Goal: Task Accomplishment & Management: Manage account settings

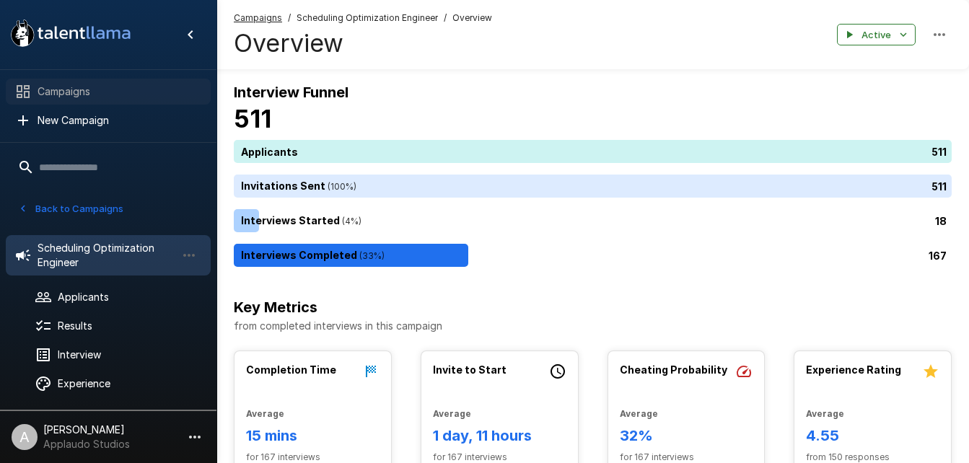
click at [78, 92] on span "Campaigns" at bounding box center [119, 91] width 162 height 14
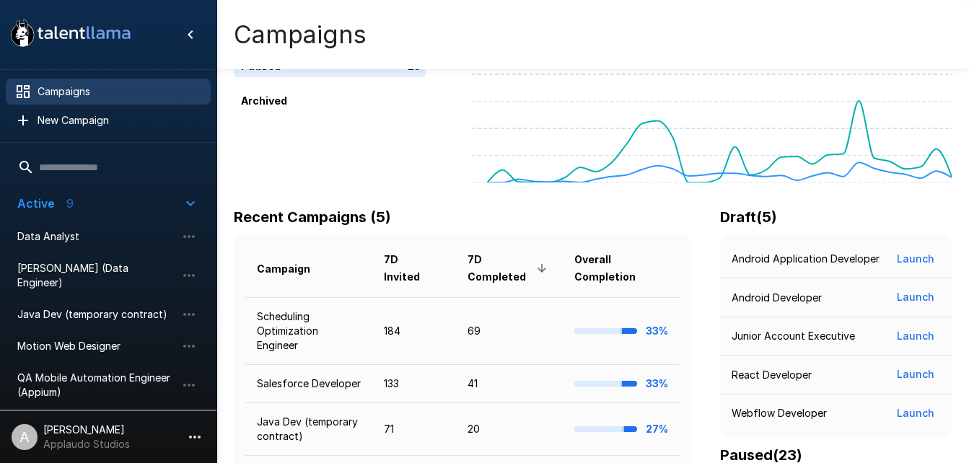
scroll to position [98, 0]
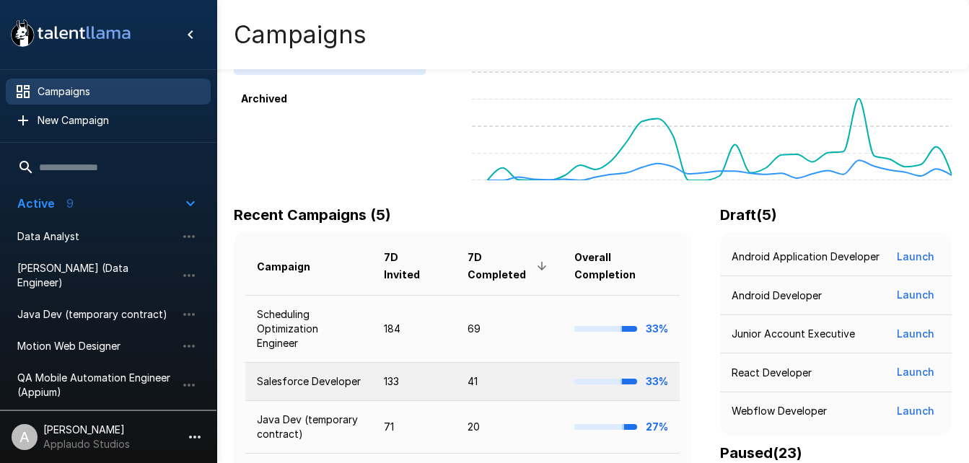
click at [300, 363] on td "Salesforce Developer" at bounding box center [308, 382] width 127 height 38
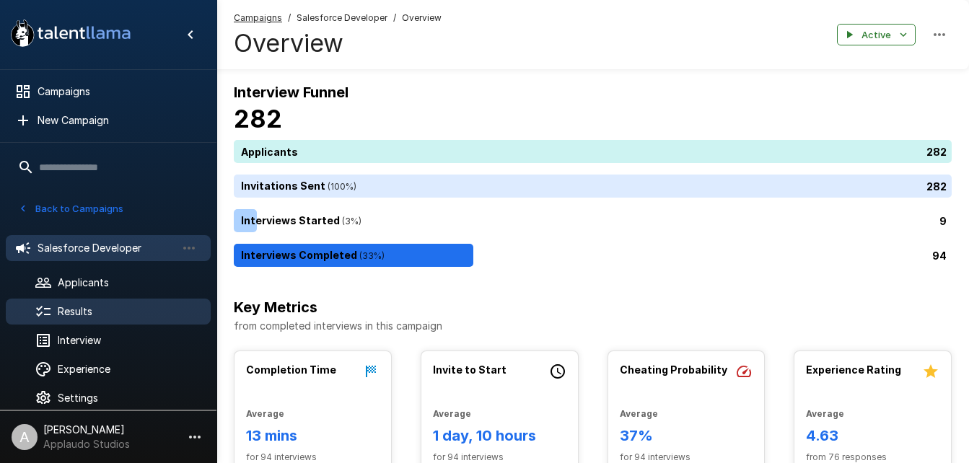
click at [48, 306] on icon at bounding box center [43, 311] width 17 height 17
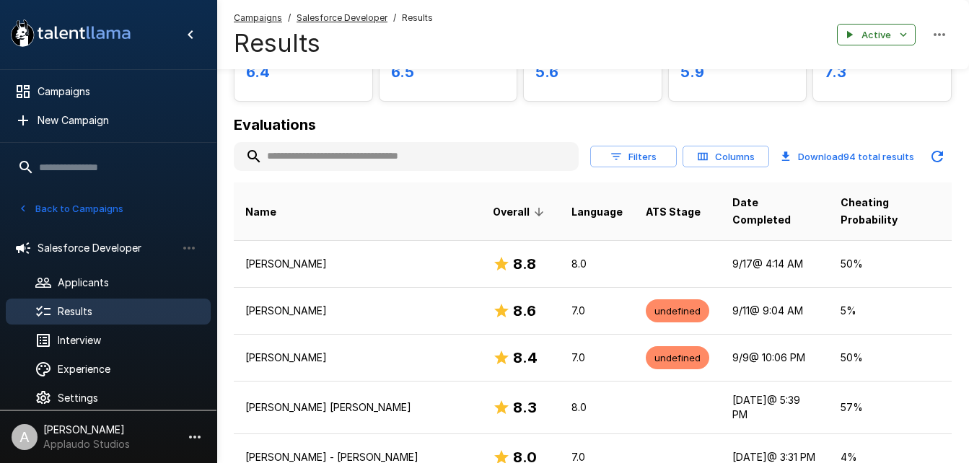
scroll to position [124, 0]
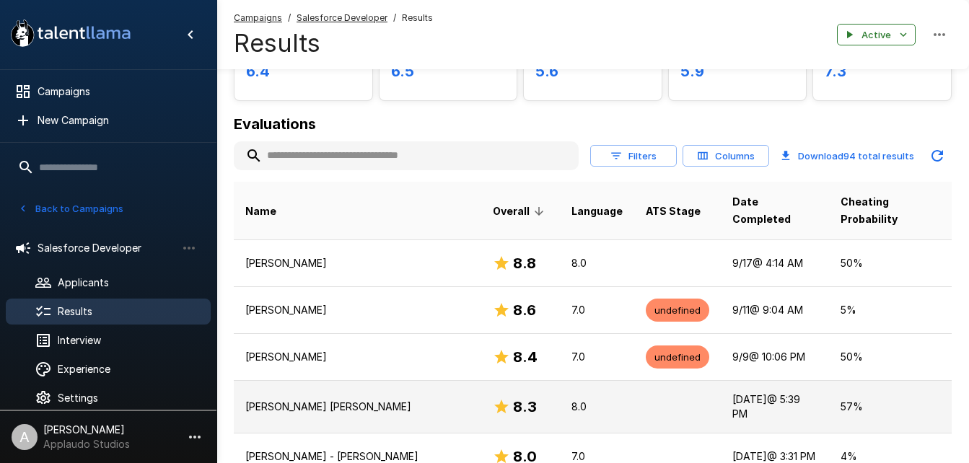
click at [327, 400] on p "[PERSON_NAME] [PERSON_NAME]" at bounding box center [357, 407] width 224 height 14
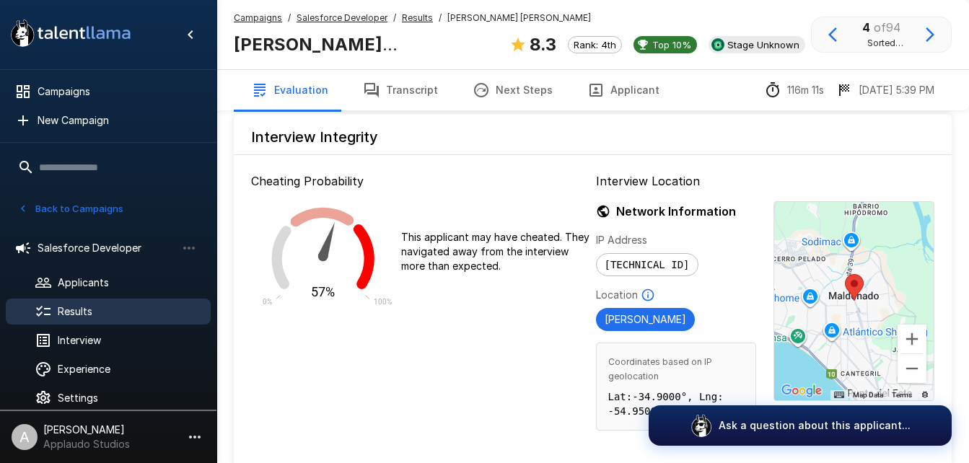
scroll to position [1461, 0]
click at [74, 309] on span "Results" at bounding box center [128, 311] width 141 height 14
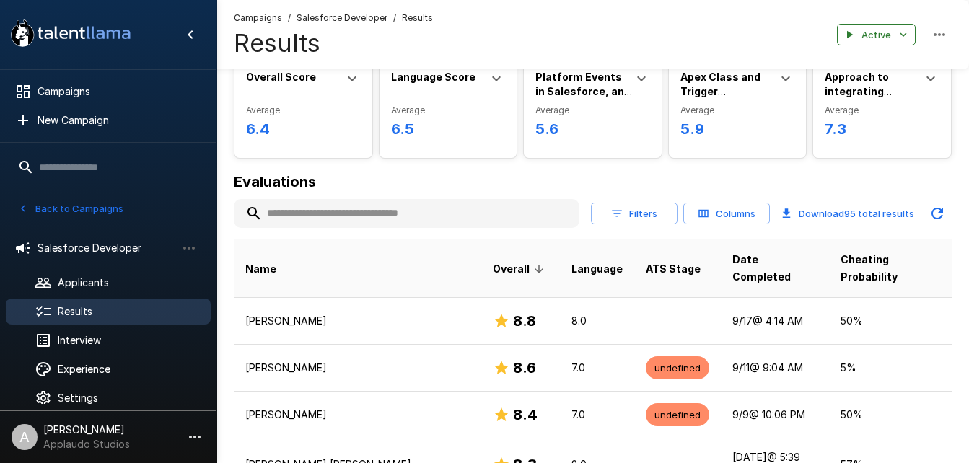
scroll to position [67, 0]
click at [315, 216] on input "text" at bounding box center [407, 213] width 346 height 26
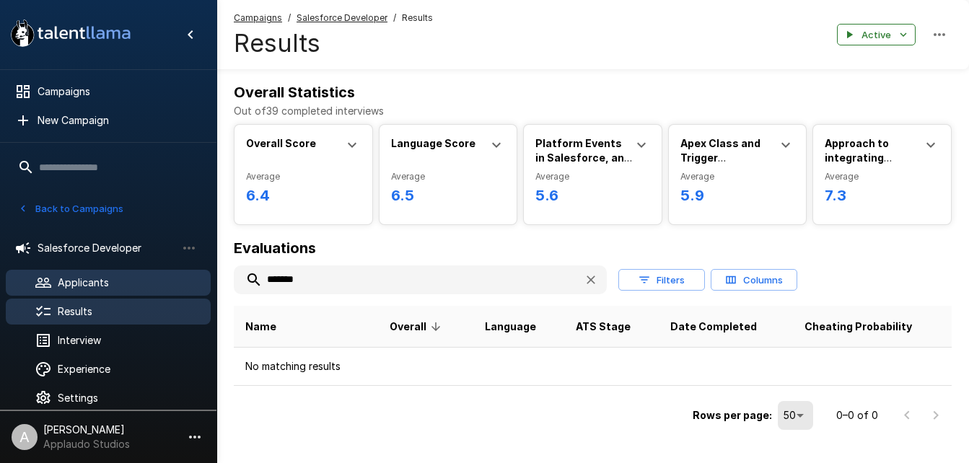
type input "*******"
click at [50, 284] on icon at bounding box center [43, 282] width 17 height 17
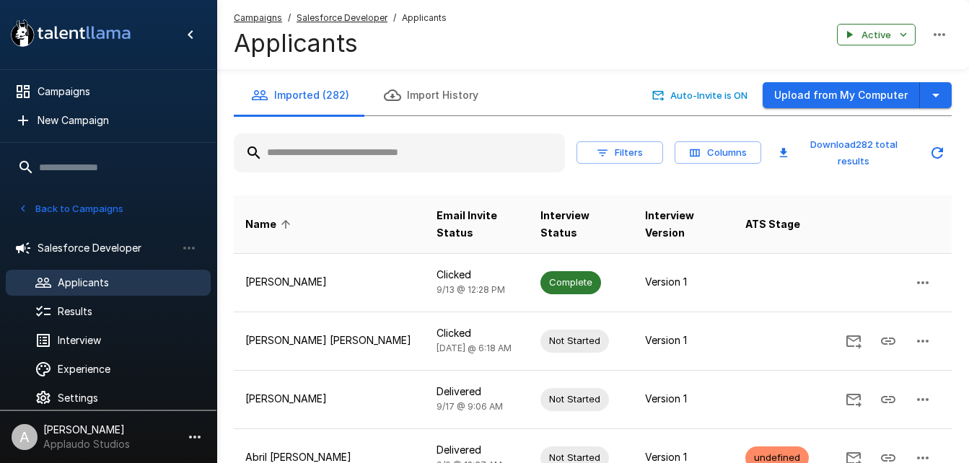
click at [342, 141] on input "text" at bounding box center [399, 153] width 331 height 26
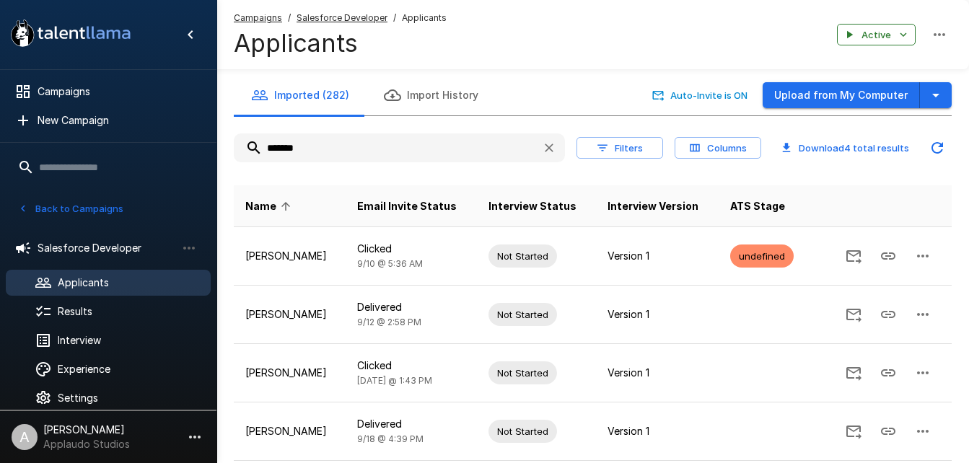
type input "*******"
